Goal: Communication & Community: Participate in discussion

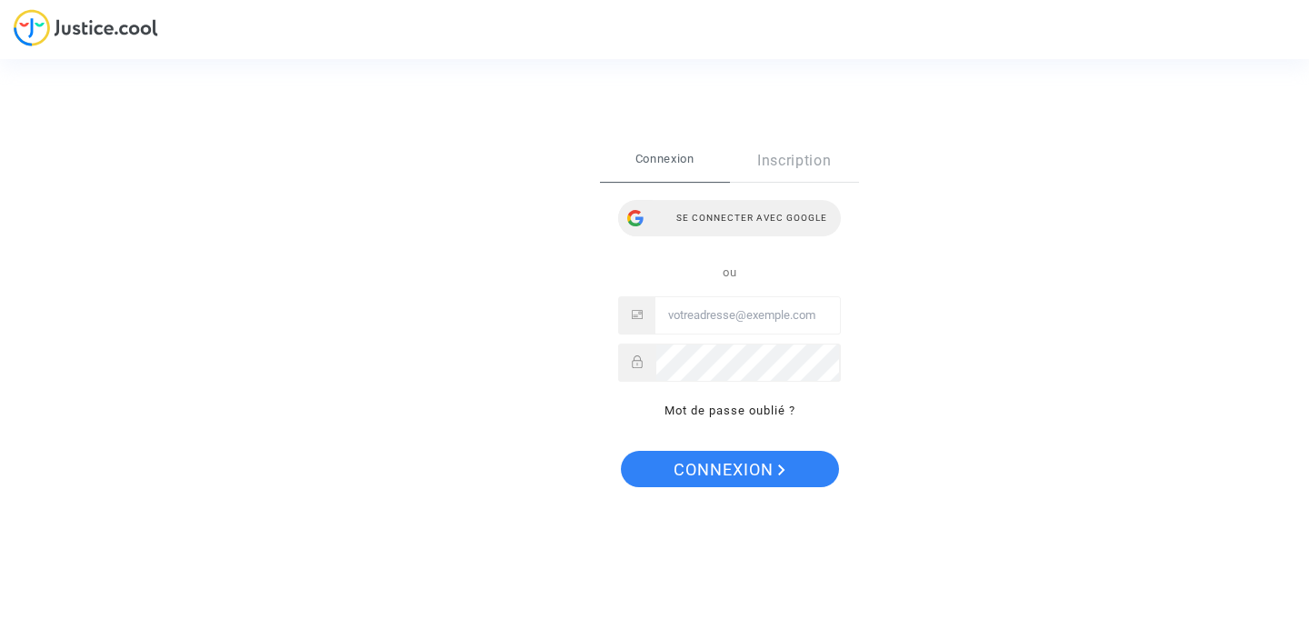
click at [778, 225] on div "Se connecter avec Google" at bounding box center [729, 218] width 223 height 36
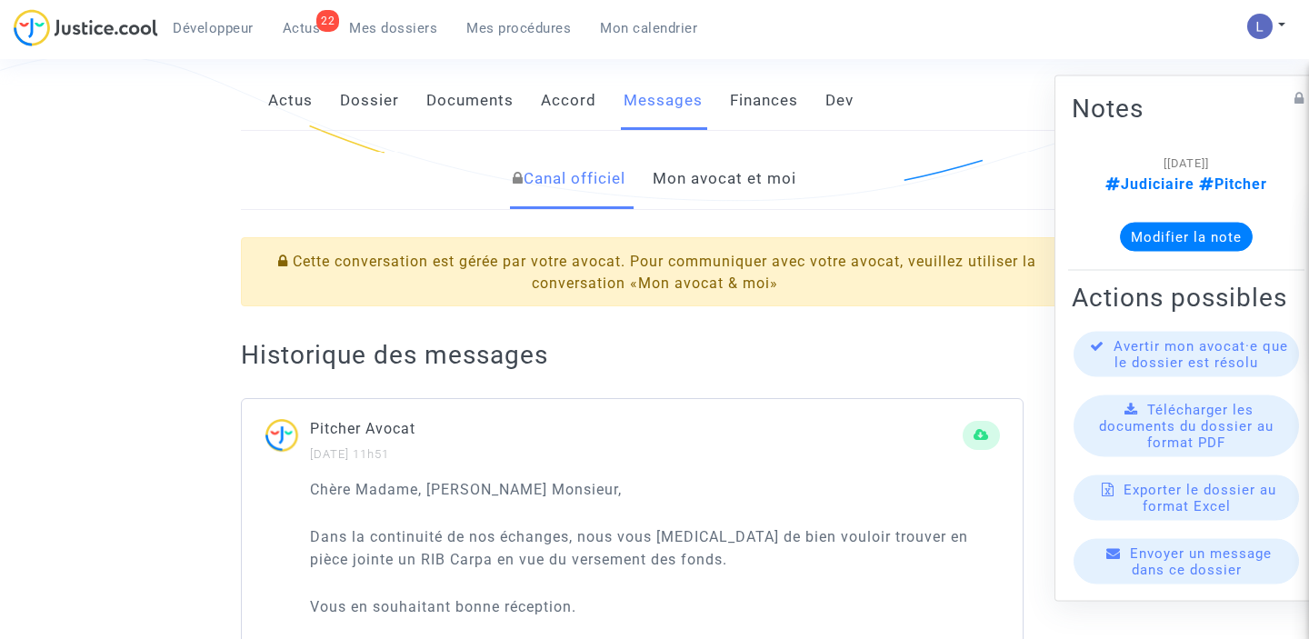
scroll to position [344, 0]
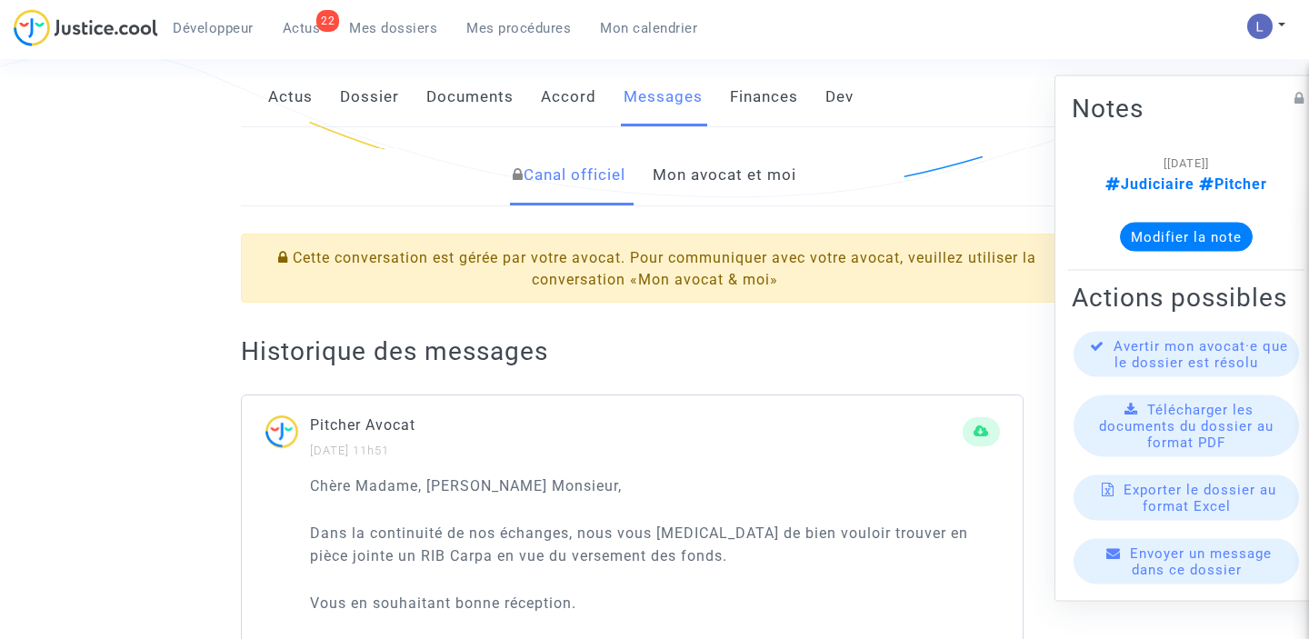
click at [755, 180] on link "Mon avocat et moi" at bounding box center [725, 175] width 144 height 60
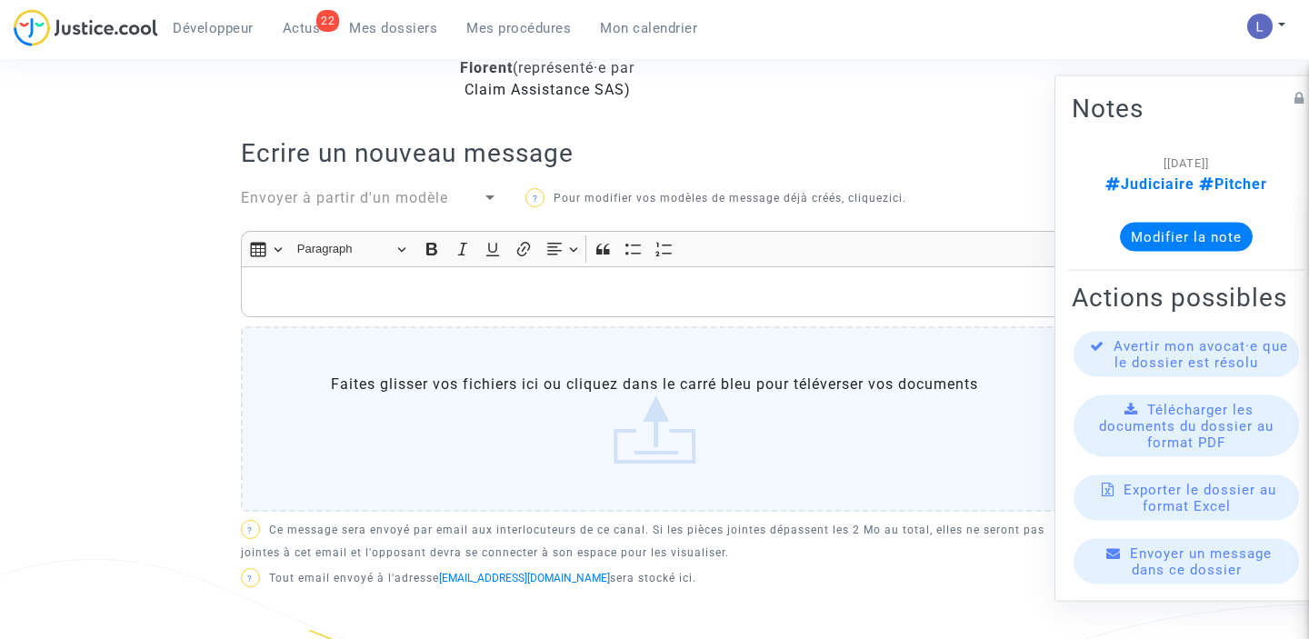
scroll to position [279, 0]
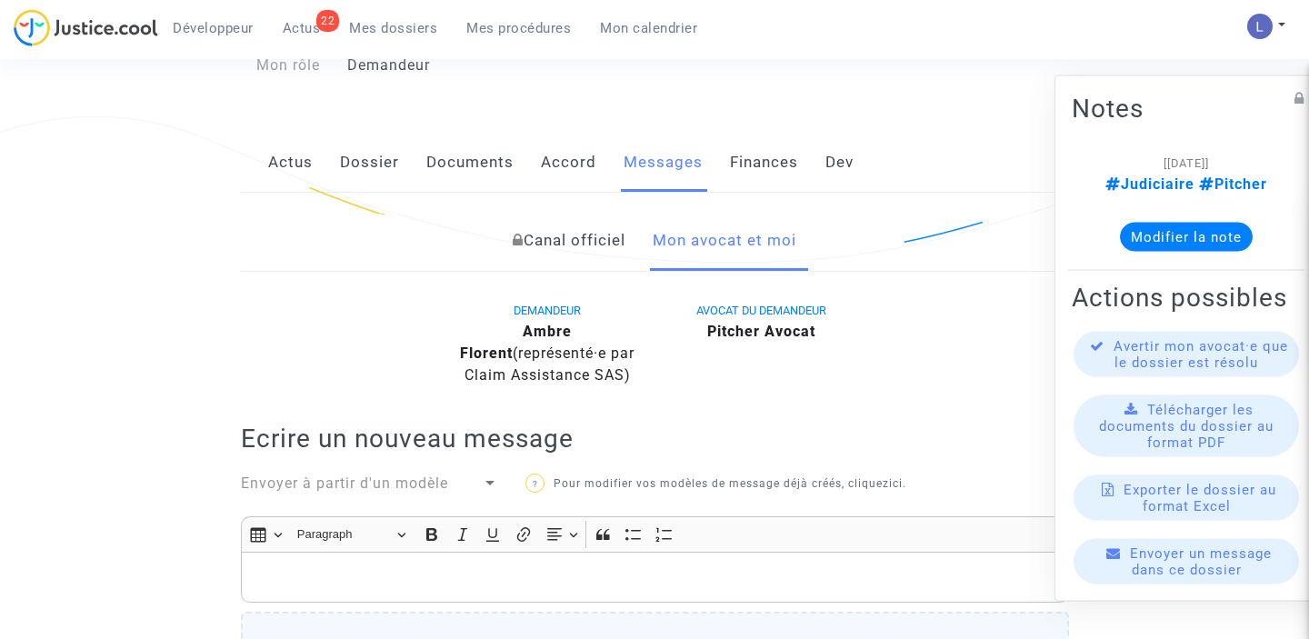
click at [565, 246] on link "Canal officiel" at bounding box center [569, 241] width 113 height 60
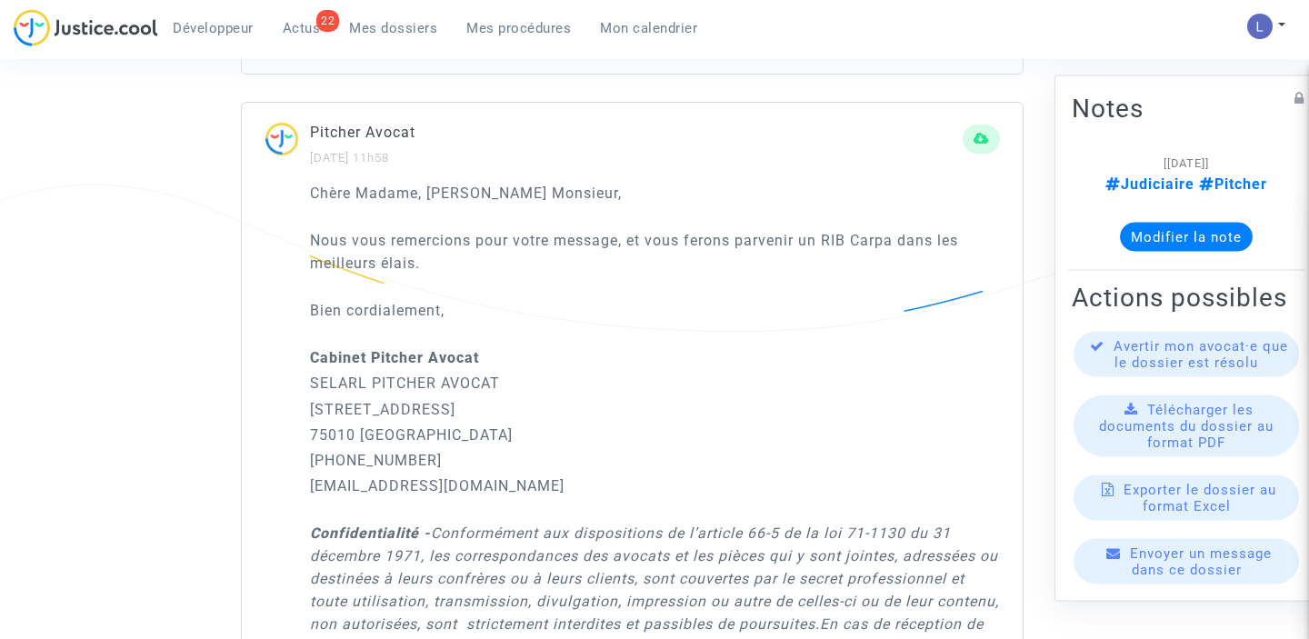
scroll to position [1669, 0]
